Goal: Find specific page/section: Find specific page/section

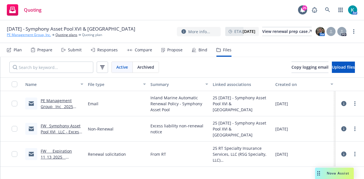
click at [32, 34] on link "PE Management Group, Inc." at bounding box center [29, 34] width 44 height 5
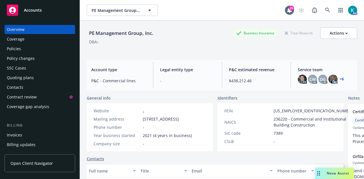
click at [63, 51] on div "Policies" at bounding box center [40, 48] width 66 height 9
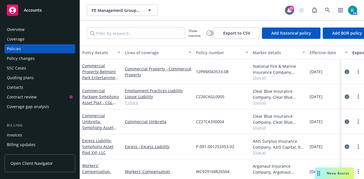
click at [43, 10] on div "Accounts" at bounding box center [40, 10] width 66 height 11
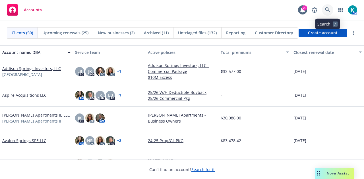
click at [326, 8] on icon at bounding box center [327, 9] width 5 height 5
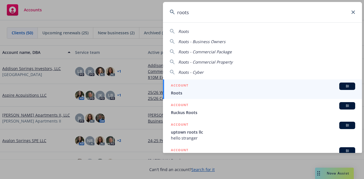
type input "roots"
click at [214, 96] on link "ACCOUNT BI Roots" at bounding box center [262, 90] width 199 height 20
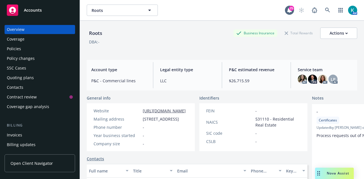
click at [36, 107] on div "Coverage gap analysis" at bounding box center [28, 106] width 42 height 9
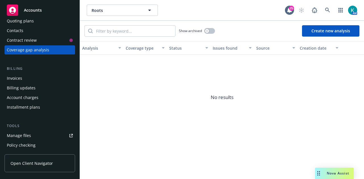
scroll to position [58, 0]
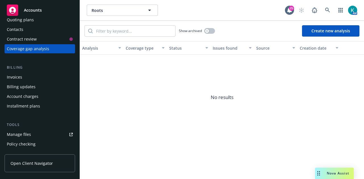
click at [61, 73] on div "Invoices" at bounding box center [40, 77] width 66 height 9
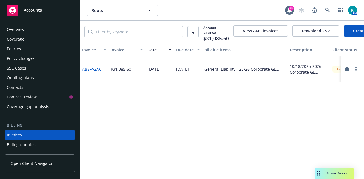
click at [33, 53] on div "Policies" at bounding box center [40, 48] width 66 height 9
